Goal: Information Seeking & Learning: Learn about a topic

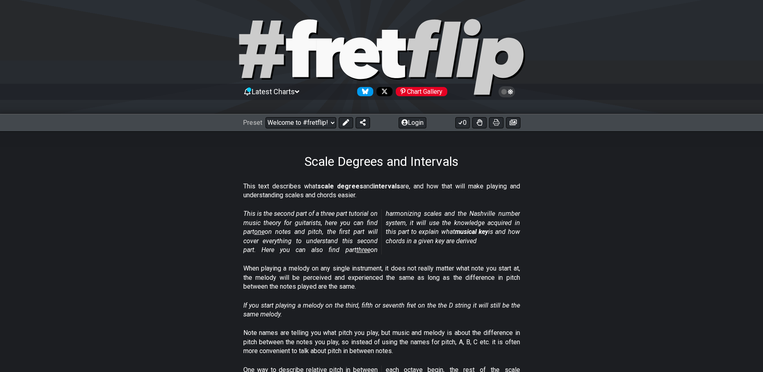
click at [266, 117] on select "Welcome to #fretflip! Initial Preset Custom Preset Minor Pentatonic Major Penta…" at bounding box center [301, 122] width 71 height 11
select select "/welcome"
select select "C"
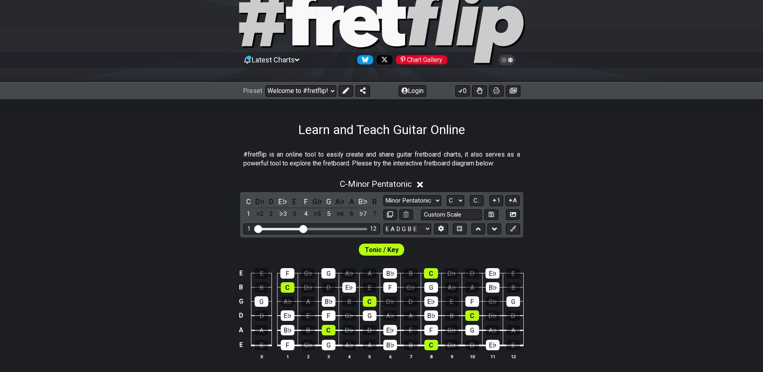
scroll to position [80, 0]
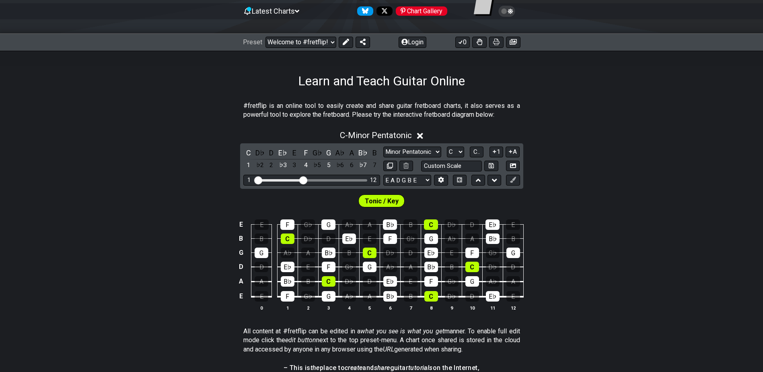
click at [422, 135] on icon at bounding box center [420, 136] width 6 height 6
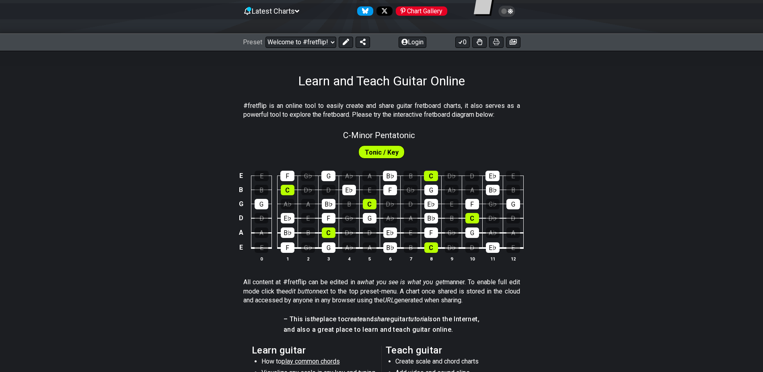
click at [384, 151] on span "Tonic / Key" at bounding box center [382, 152] width 34 height 12
click at [381, 132] on span "C - Minor Pentatonic" at bounding box center [379, 135] width 72 height 10
select select "C"
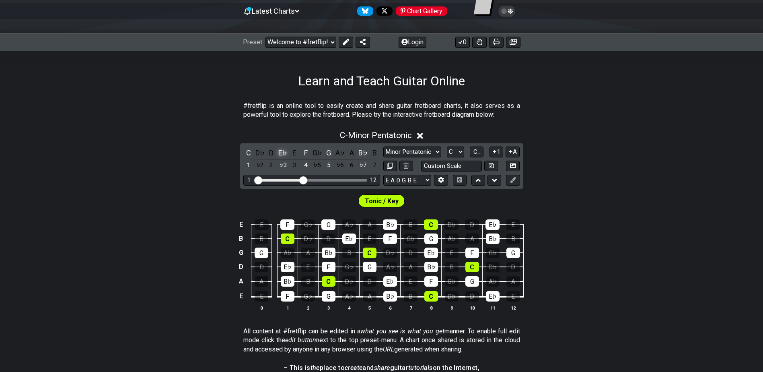
click at [282, 154] on div "E♭" at bounding box center [283, 152] width 10 height 11
click at [303, 152] on div "F" at bounding box center [306, 152] width 10 height 11
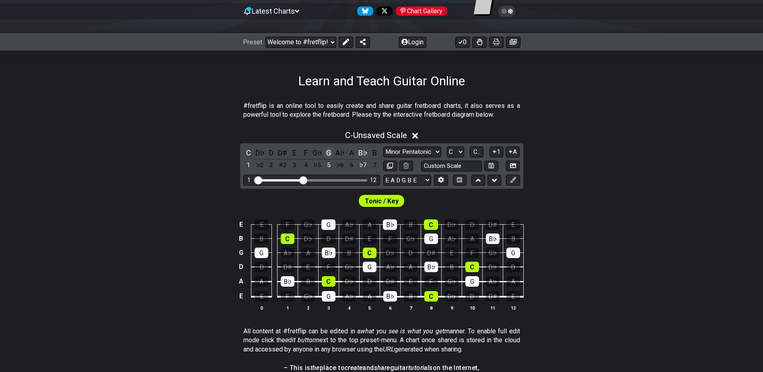
click at [329, 154] on div "G" at bounding box center [329, 152] width 10 height 11
click at [364, 151] on div "B♭" at bounding box center [363, 152] width 10 height 11
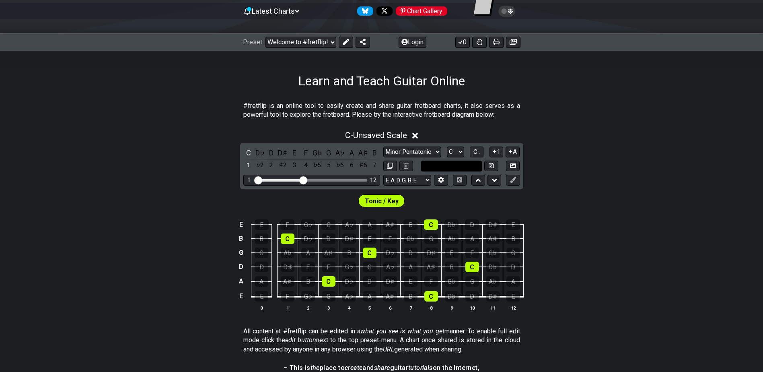
click at [448, 164] on input "text" at bounding box center [451, 166] width 61 height 11
type input "Custom Scale"
click at [426, 152] on select "Minor Pentatonic Click to edit Minor Pentatonic Major Pentatonic Minor Blues Ma…" at bounding box center [413, 151] width 58 height 11
click at [428, 151] on select "Minor Pentatonic Click to edit Minor Pentatonic Major Pentatonic Minor Blues Ma…" at bounding box center [413, 151] width 58 height 11
click at [460, 151] on select "A♭ A A♯ B♭ B C C♯ D♭ D D♯ E♭ E F F♯ G♭ G G♯" at bounding box center [455, 151] width 17 height 11
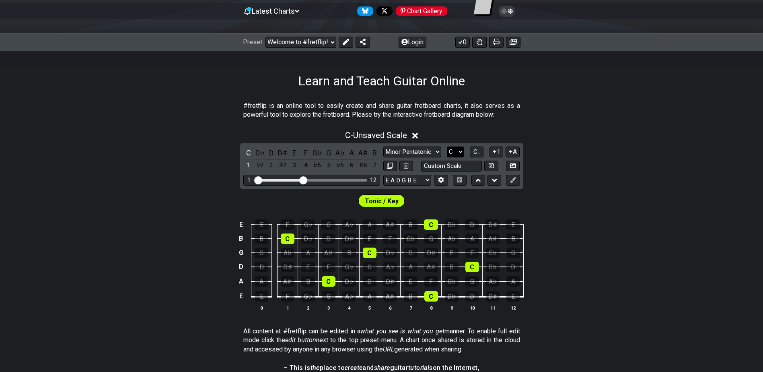
click at [460, 151] on select "A♭ A A♯ B♭ B C C♯ D♭ D D♯ E♭ E F F♯ G♭ G G♯" at bounding box center [455, 151] width 17 height 11
click at [486, 154] on div "Minor Pentatonic Click to edit Minor Pentatonic Major Pentatonic Minor Blues Ma…" at bounding box center [452, 151] width 137 height 11
click at [480, 152] on span "C.." at bounding box center [477, 151] width 6 height 7
click at [480, 152] on span "1..7" at bounding box center [477, 151] width 10 height 7
click at [480, 152] on button "..." at bounding box center [477, 151] width 14 height 11
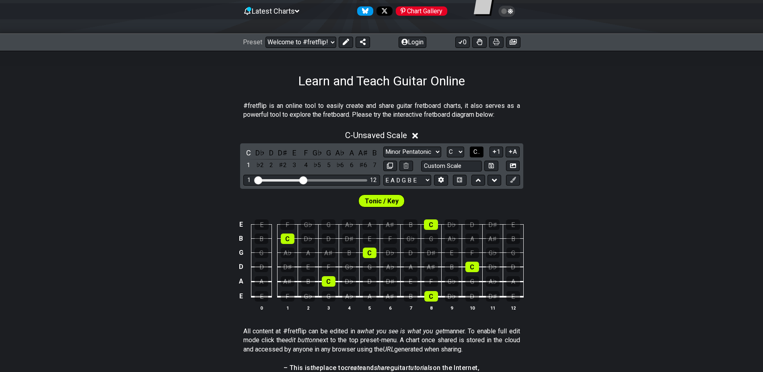
click at [480, 152] on span "C.." at bounding box center [477, 151] width 6 height 7
click at [481, 153] on span "1..7" at bounding box center [477, 151] width 10 height 7
click at [481, 153] on button "..." at bounding box center [477, 151] width 14 height 11
click at [495, 153] on icon at bounding box center [495, 152] width 8 height 6
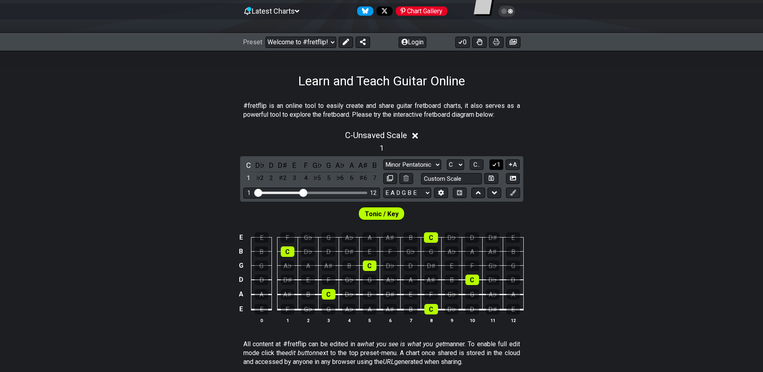
click at [494, 162] on icon at bounding box center [495, 164] width 8 height 6
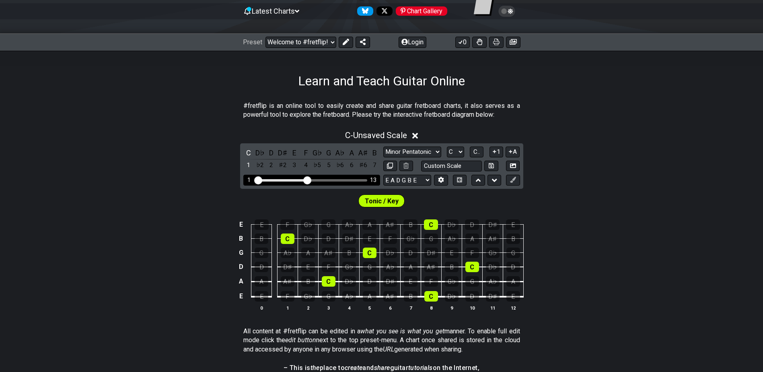
click at [307, 179] on input "Visible fret range" at bounding box center [312, 179] width 114 height 0
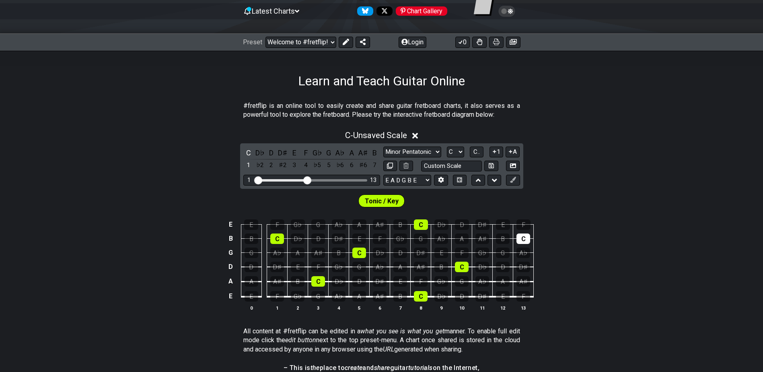
click at [557, 301] on div "E E F G♭ G A♭ A A♯ B C D♭ D D♯ E F B B C D♭ D D♯ E F G♭ G A♭ A A♯ B C G G A♭ A …" at bounding box center [381, 265] width 763 height 113
click at [538, 284] on div "E E F G♭ G A♭ A A♯ B C D♭ D D♯ E F B B C D♭ D D♯ E F G♭ G A♭ A A♯ B C G G A♭ A …" at bounding box center [381, 265] width 763 height 113
click at [530, 280] on div "A♯" at bounding box center [524, 281] width 14 height 10
click at [525, 280] on div "A♯" at bounding box center [524, 281] width 14 height 10
click at [429, 178] on select "E A D G B E E A D G B E E A D G B E B E A D F♯ B A D G C E A D A D G B E E♭ A♭ …" at bounding box center [408, 180] width 48 height 11
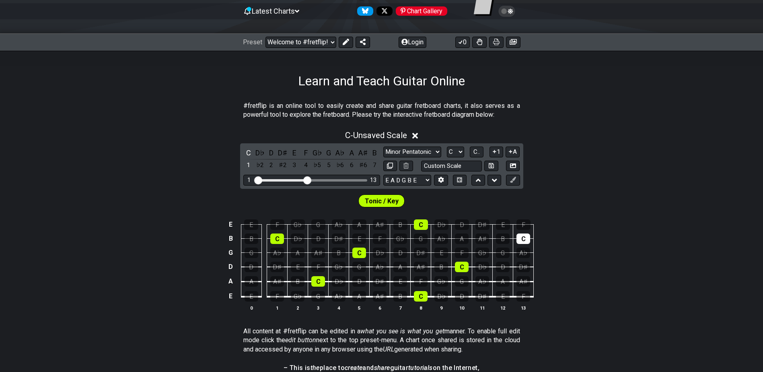
click at [442, 195] on div "Tonic / Key" at bounding box center [381, 199] width 763 height 20
click at [441, 184] on button at bounding box center [441, 180] width 14 height 11
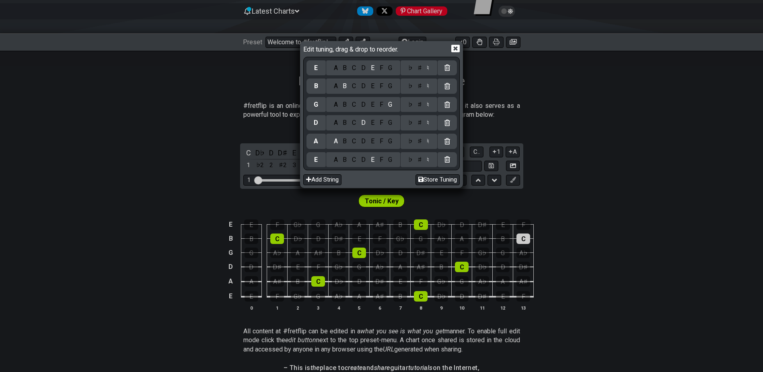
click at [574, 173] on div "Edit tuning, drag & drop to reorder. E A B C D E F G ♭ ♯ ♮ B A B C D E F G ♭ ♯ …" at bounding box center [381, 186] width 763 height 372
click at [456, 47] on icon at bounding box center [456, 49] width 8 height 8
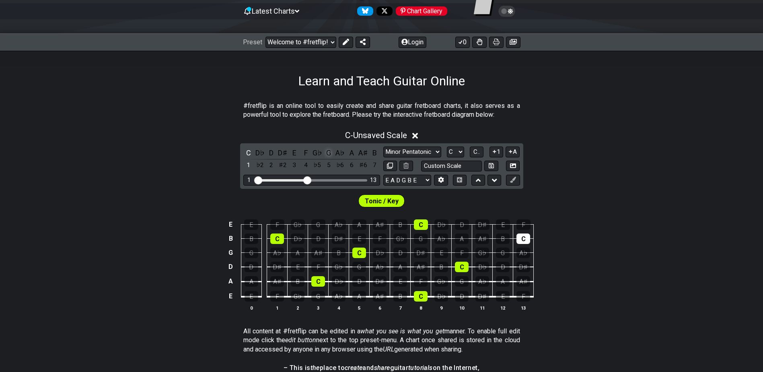
click at [329, 152] on div "G" at bounding box center [329, 152] width 10 height 11
click at [328, 152] on div "G" at bounding box center [329, 152] width 10 height 11
click at [296, 151] on div "E" at bounding box center [294, 152] width 10 height 11
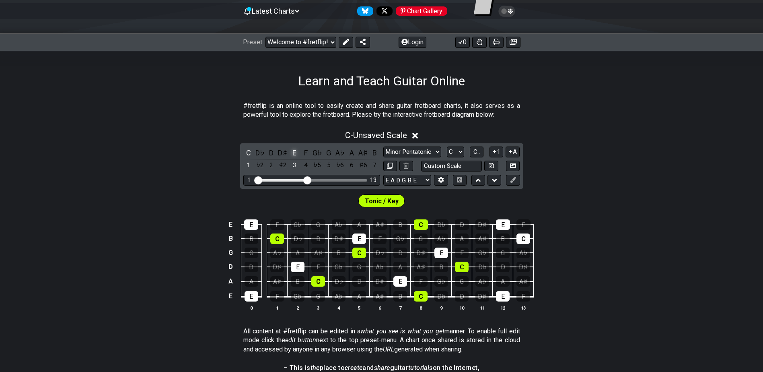
click at [295, 151] on div "E" at bounding box center [294, 152] width 10 height 11
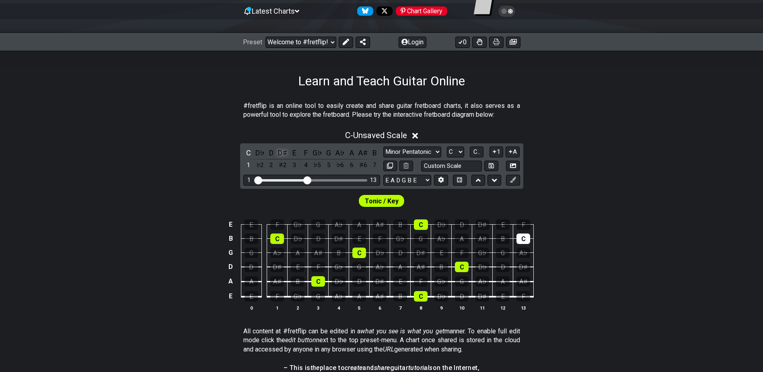
click at [283, 153] on div "D♯" at bounding box center [283, 152] width 10 height 11
click at [292, 154] on div "E" at bounding box center [294, 152] width 10 height 11
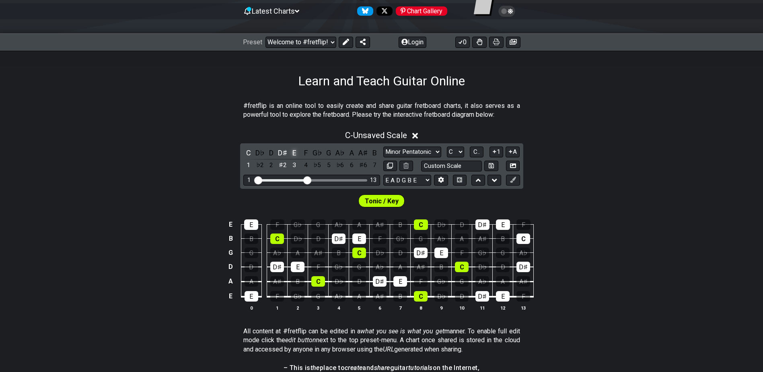
click at [293, 154] on div "E" at bounding box center [294, 152] width 10 height 11
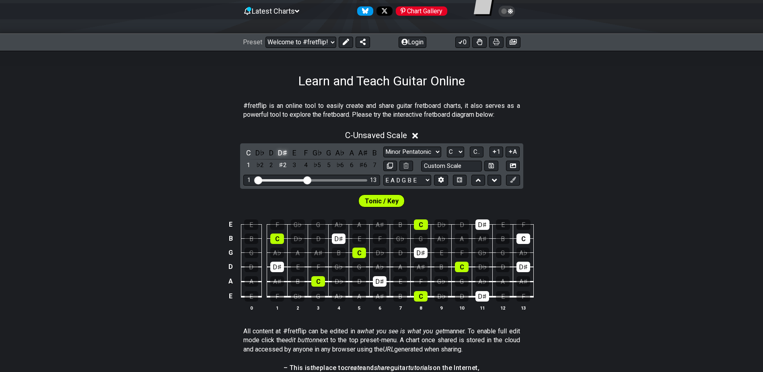
click at [287, 156] on div "D♯" at bounding box center [283, 152] width 10 height 11
click at [375, 151] on div "B" at bounding box center [374, 152] width 10 height 11
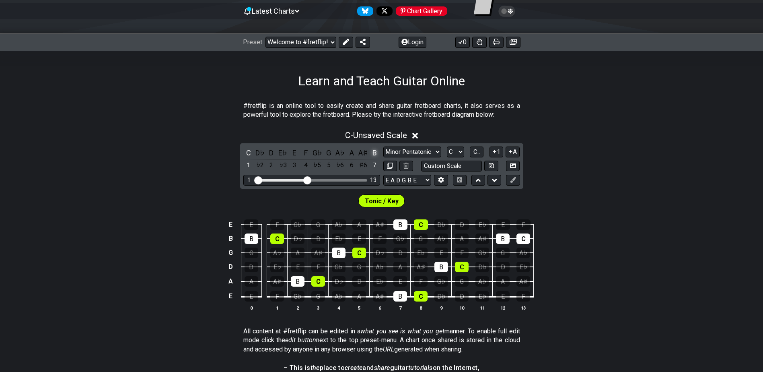
click at [374, 151] on div "B" at bounding box center [374, 152] width 10 height 11
click at [365, 153] on div "A♯" at bounding box center [363, 152] width 10 height 11
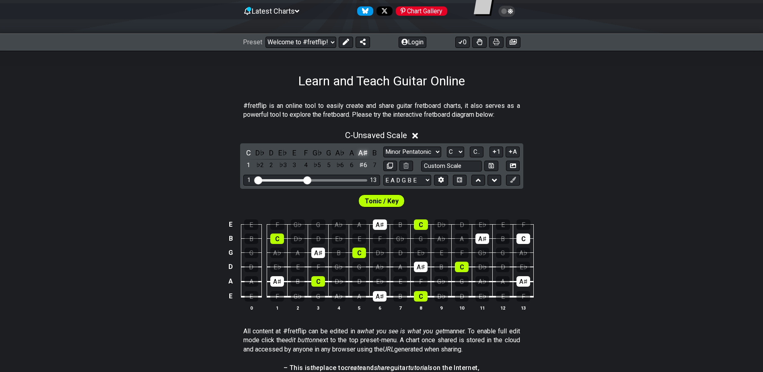
click at [366, 153] on div "A♯" at bounding box center [363, 152] width 10 height 11
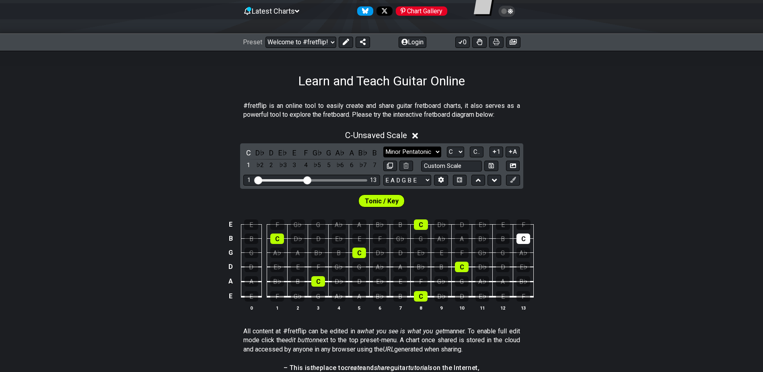
click at [398, 151] on select "Minor Pentatonic Click to edit Minor Pentatonic Major Pentatonic Minor Blues Ma…" at bounding box center [413, 151] width 58 height 11
click at [384, 146] on select "Minor Pentatonic Click to edit Minor Pentatonic Major Pentatonic Minor Blues Ma…" at bounding box center [413, 151] width 58 height 11
click at [282, 152] on div "E♭" at bounding box center [283, 152] width 10 height 11
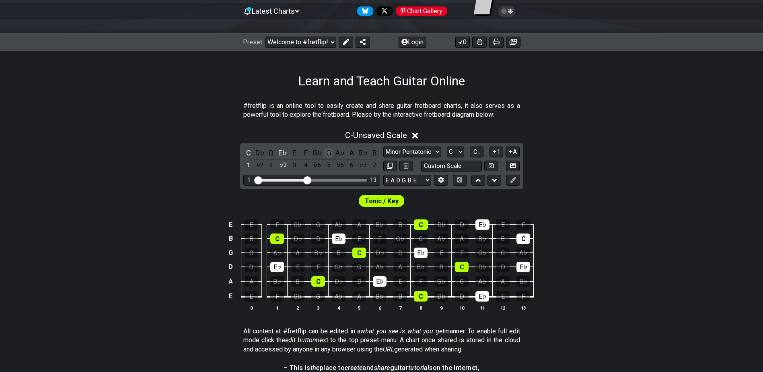
click at [326, 150] on div "G" at bounding box center [329, 152] width 10 height 11
click at [366, 154] on div "B♭" at bounding box center [363, 152] width 10 height 11
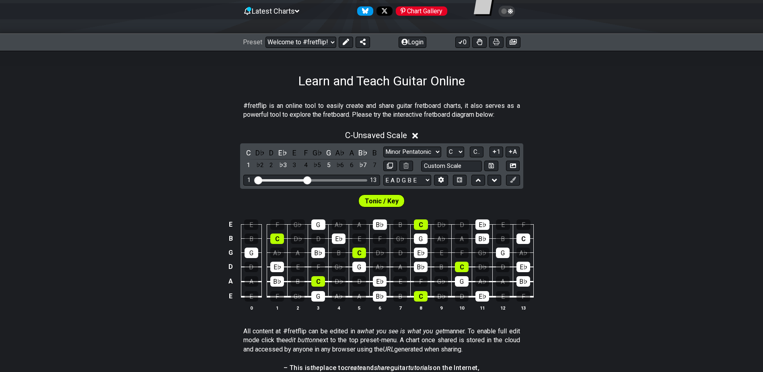
click at [578, 276] on div "E E F G♭ G A♭ A B♭ B C D♭ D E♭ E F B B C D♭ D E♭ E F G♭ G A♭ A B♭ B C G G A♭ A …" at bounding box center [381, 265] width 763 height 113
click at [307, 155] on div "F" at bounding box center [306, 152] width 10 height 11
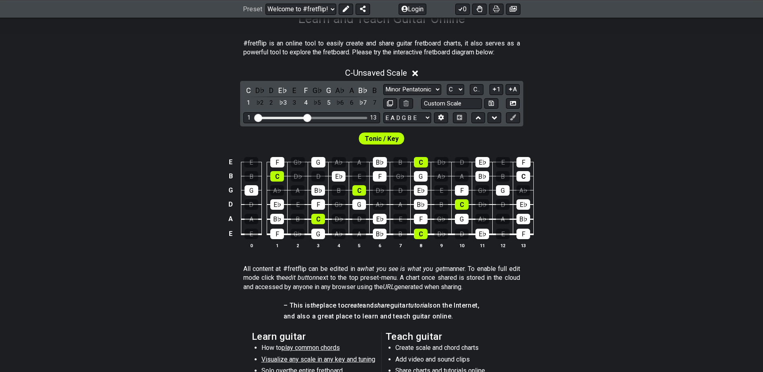
scroll to position [121, 0]
